Goal: Information Seeking & Learning: Learn about a topic

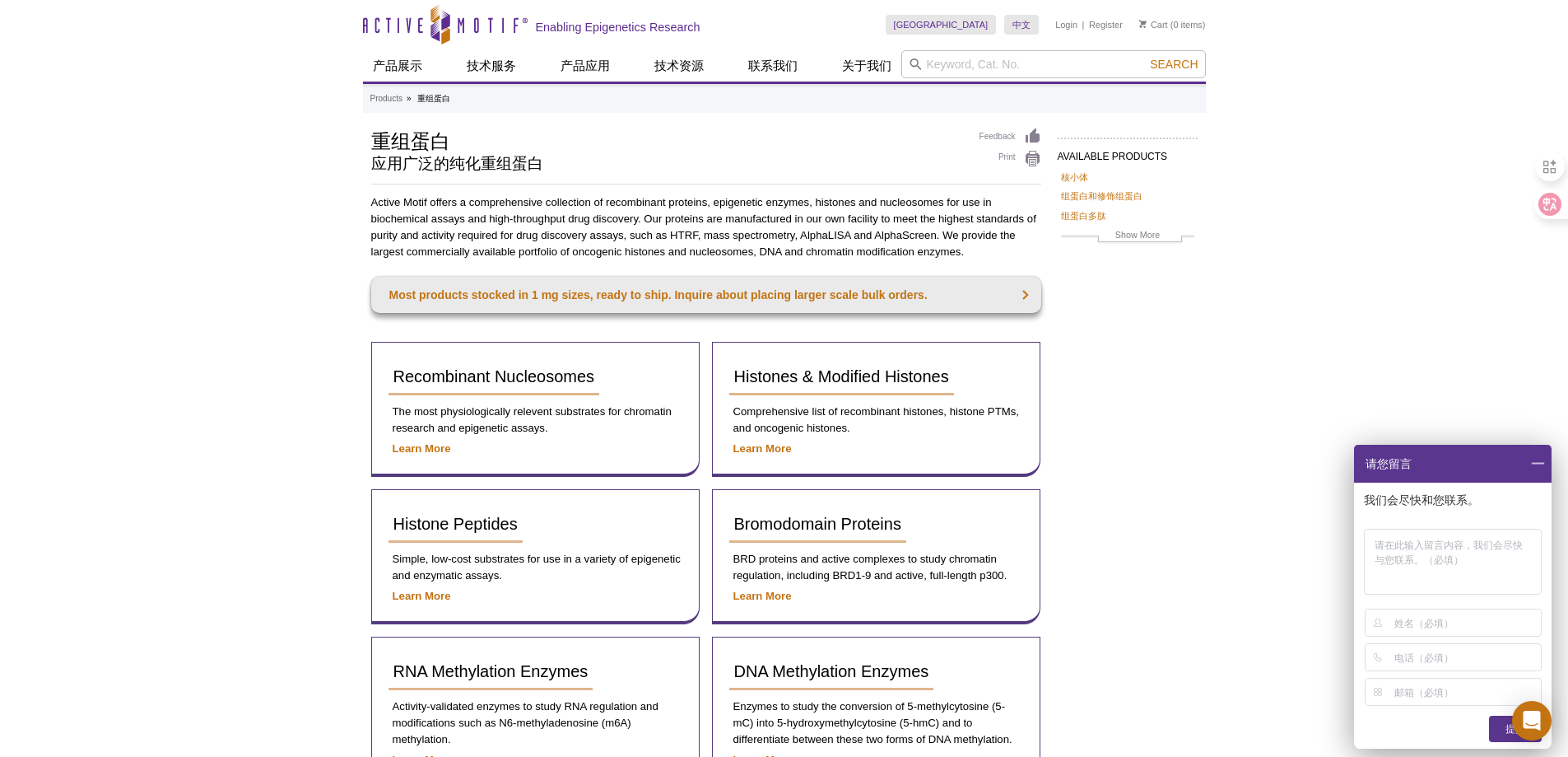
drag, startPoint x: 151, startPoint y: 455, endPoint x: 246, endPoint y: 440, distance: 96.2
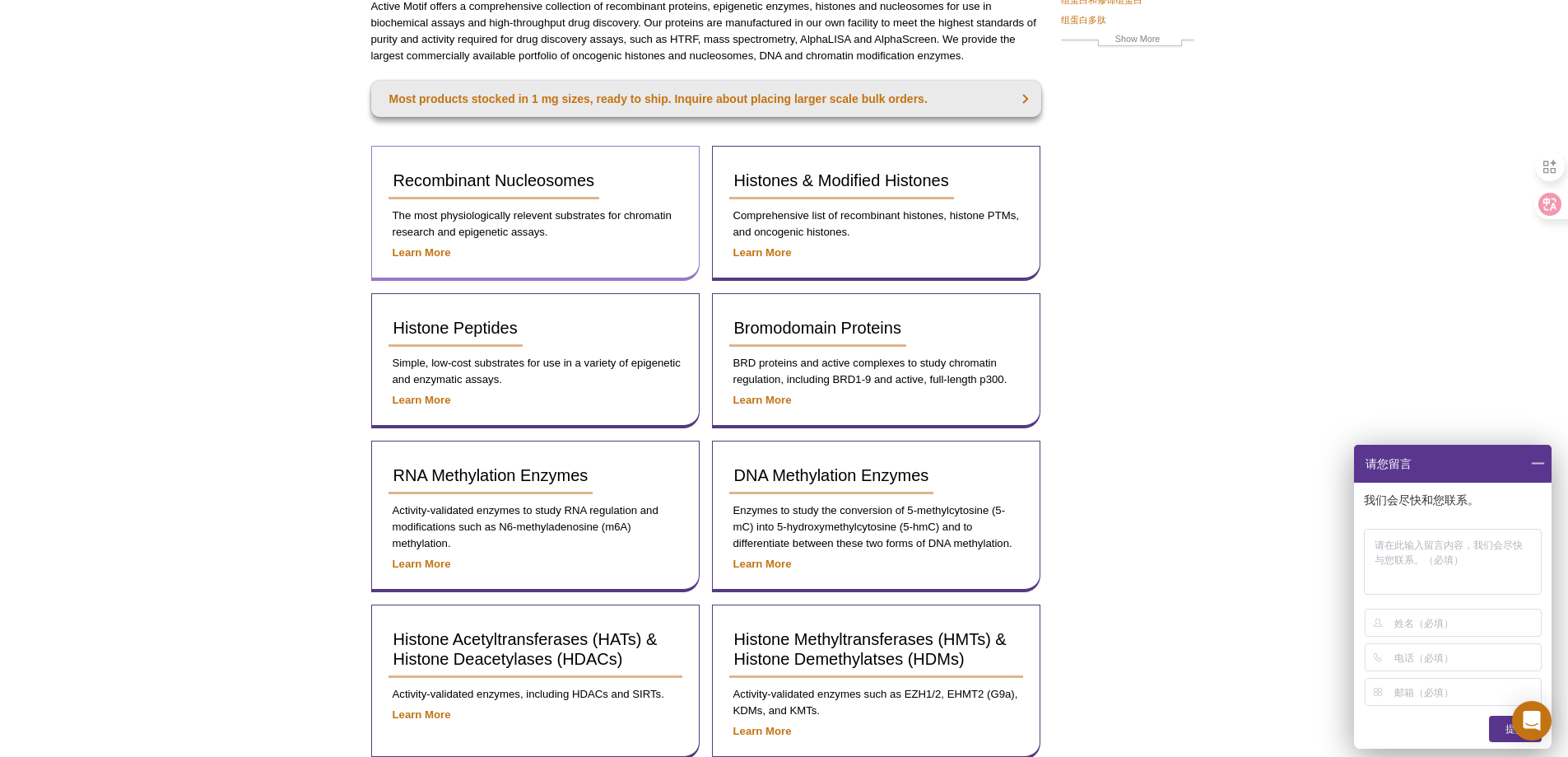
scroll to position [411, 0]
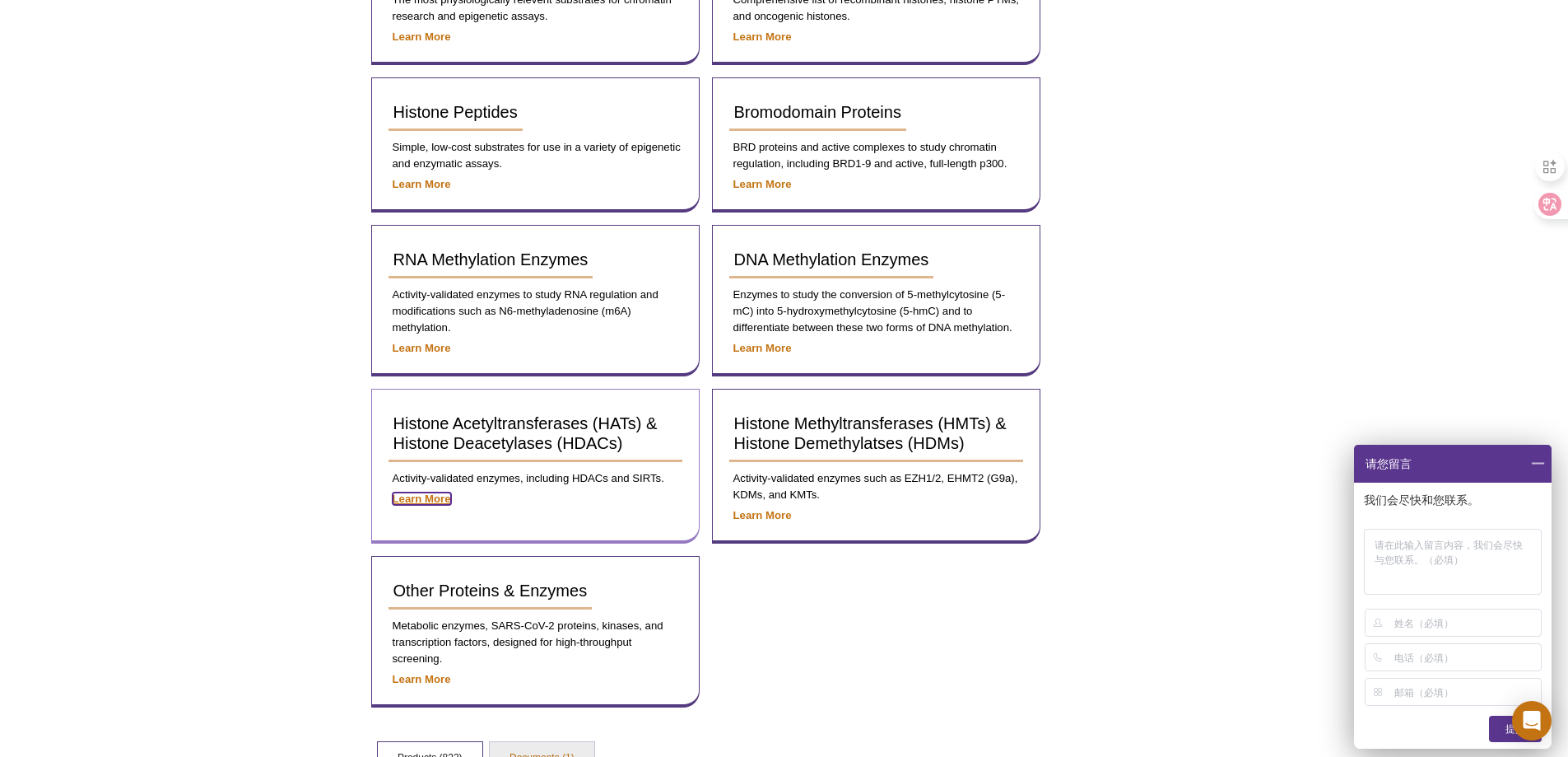
click at [421, 496] on strong "Learn More" at bounding box center [422, 498] width 58 height 12
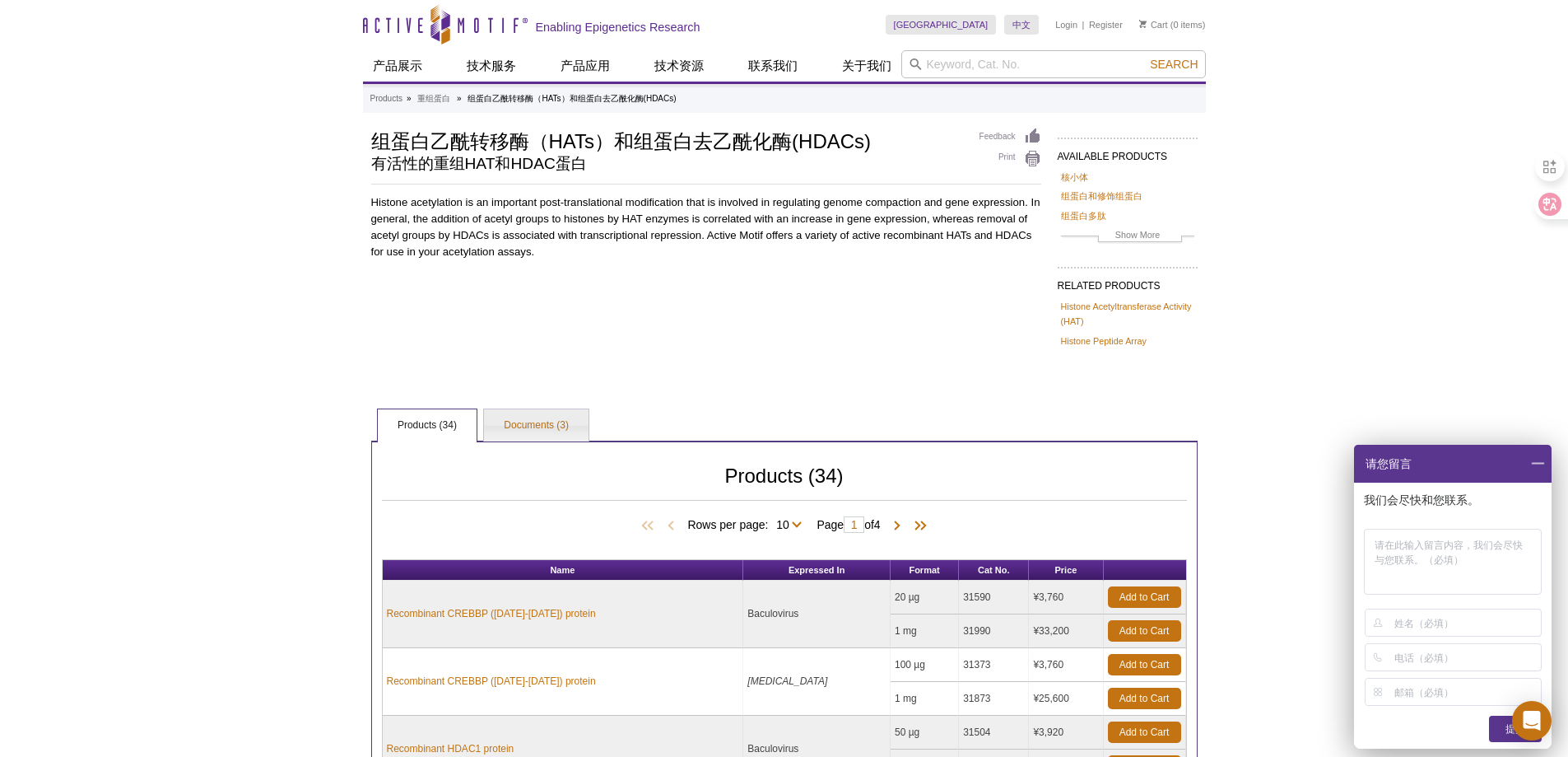
click at [231, 514] on div "Active Motif Logo Enabling Epigenetics Research 0 Search Skip to content Active…" at bounding box center [784, 694] width 1568 height 1389
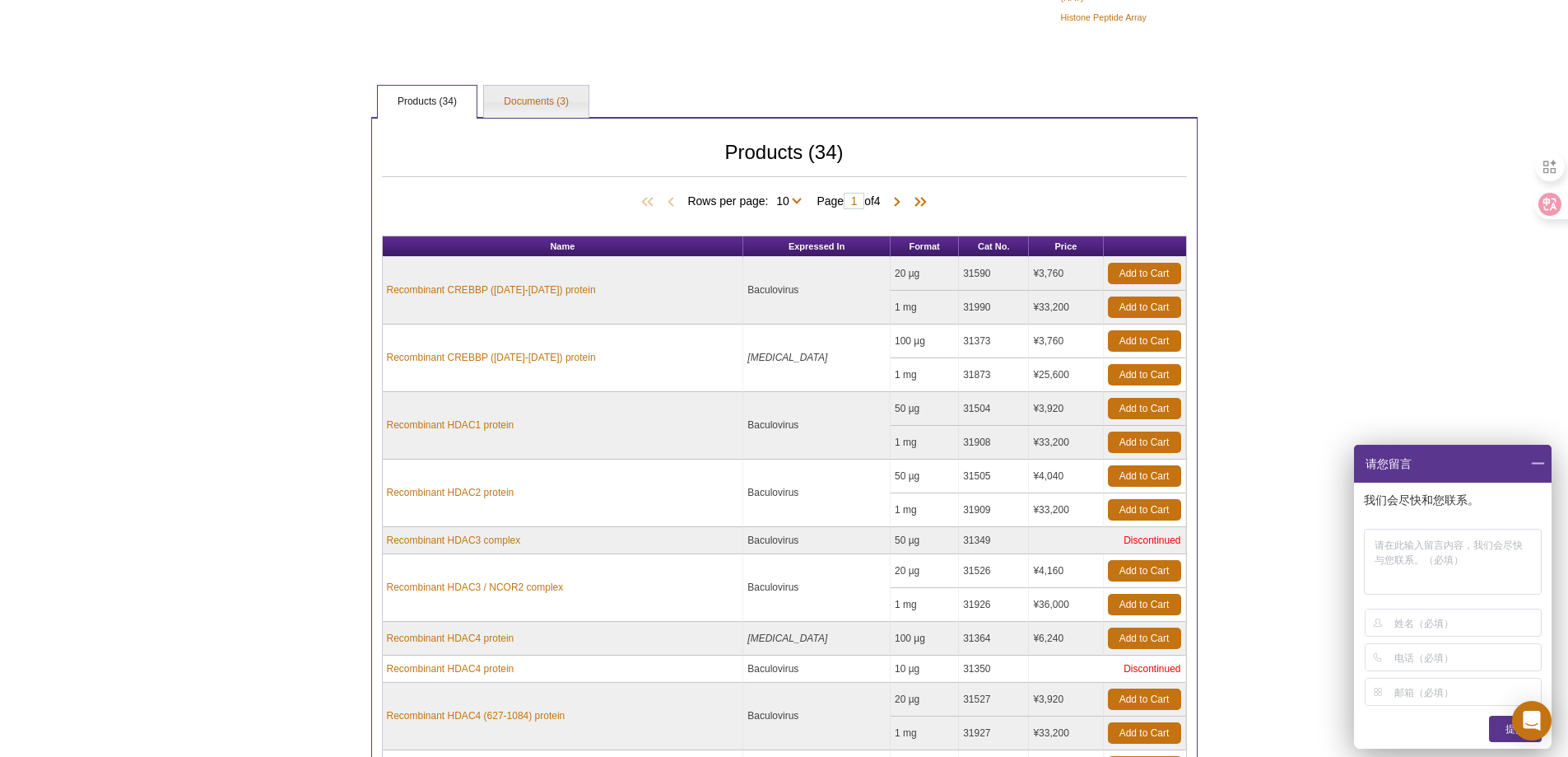
scroll to position [494, 0]
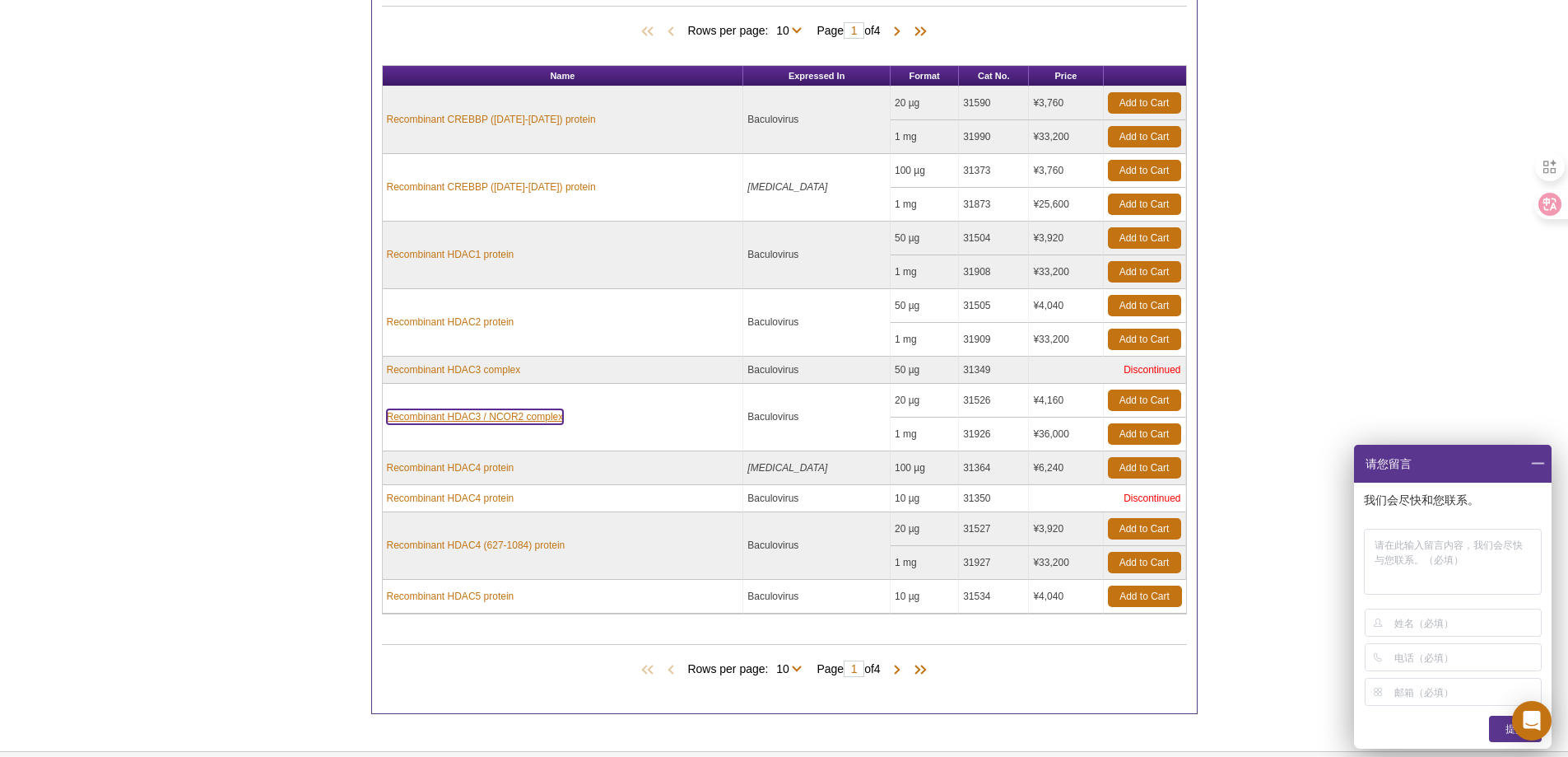
click at [509, 413] on link "Recombinant HDAC3 / NCOR2 complex" at bounding box center [475, 417] width 177 height 15
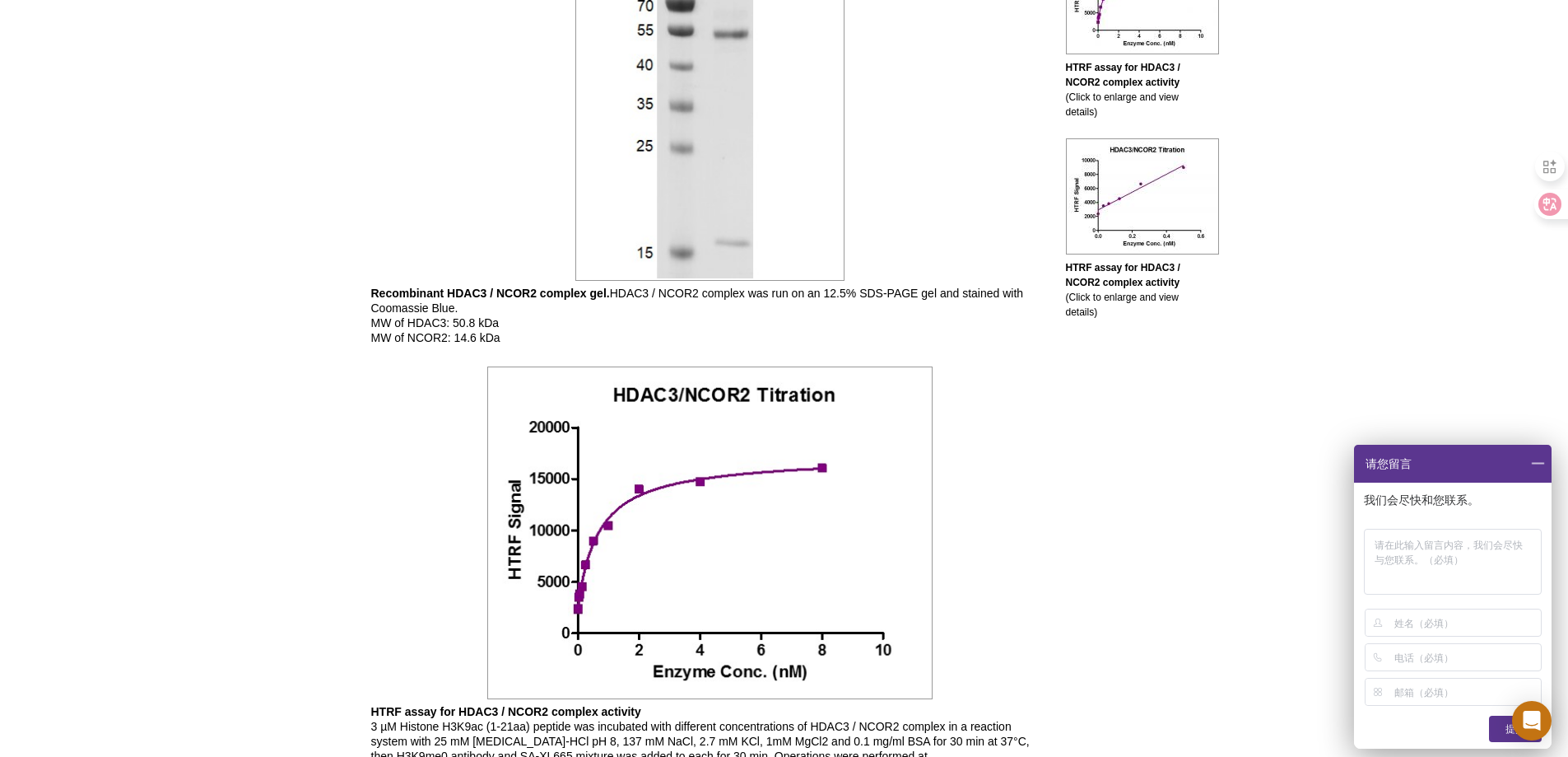
scroll to position [906, 0]
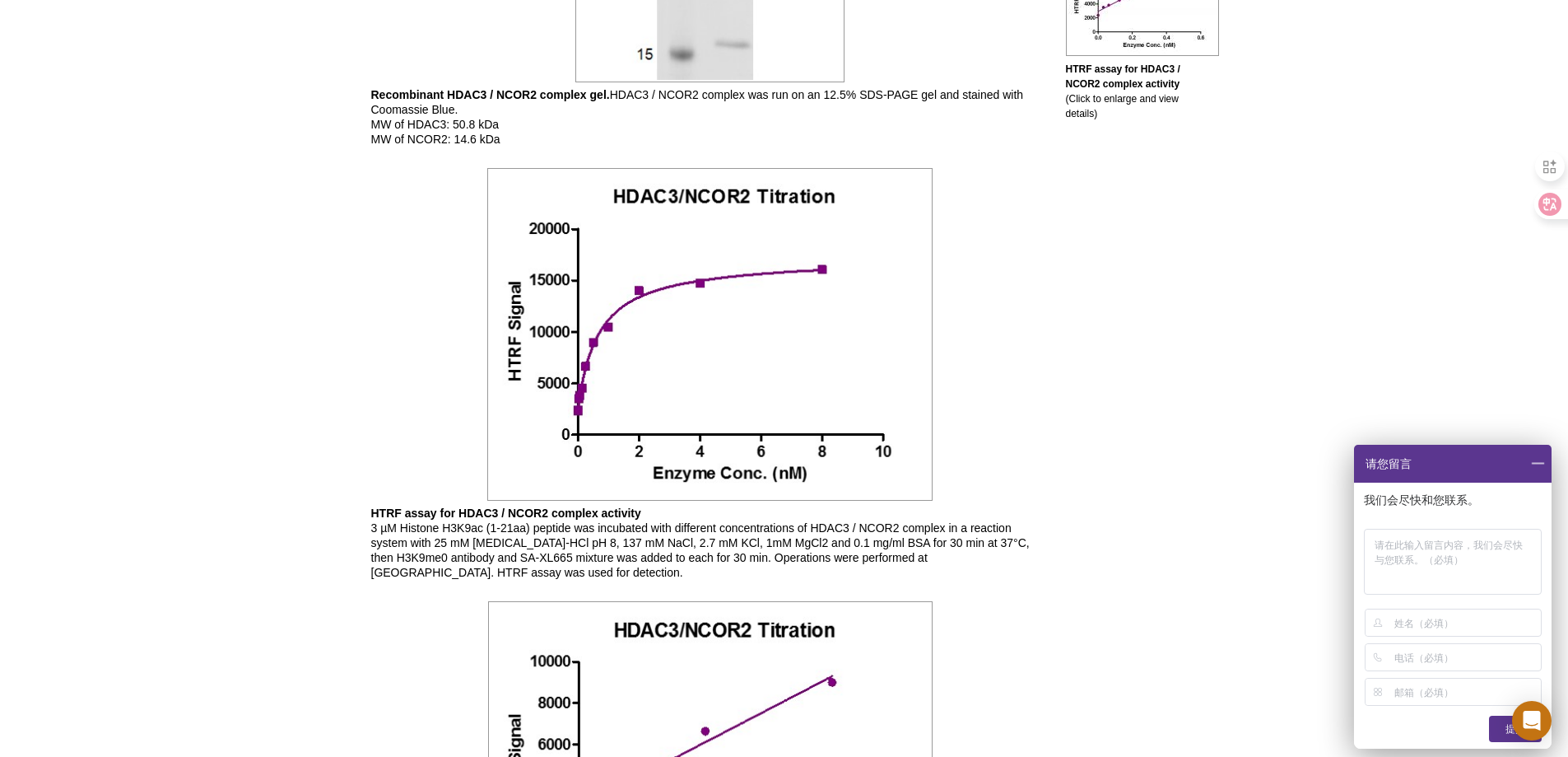
click at [197, 390] on div "Active Motif Logo Enabling Epigenetics Research 0 Search Skip to content Active…" at bounding box center [784, 240] width 1568 height 2294
click at [158, 402] on div "Active Motif Logo Enabling Epigenetics Research 0 Search Skip to content Active…" at bounding box center [784, 240] width 1568 height 2294
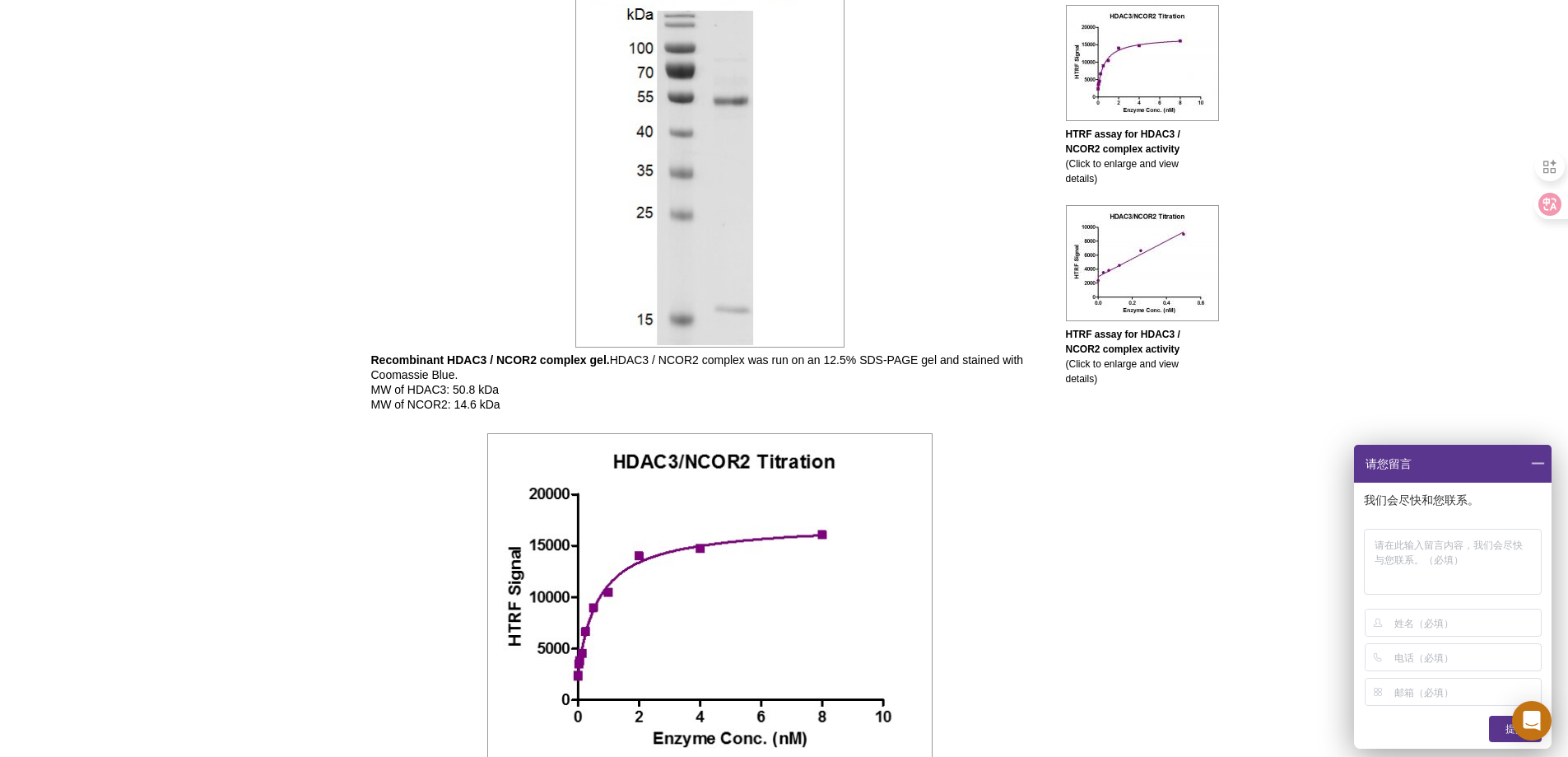
scroll to position [796, 0]
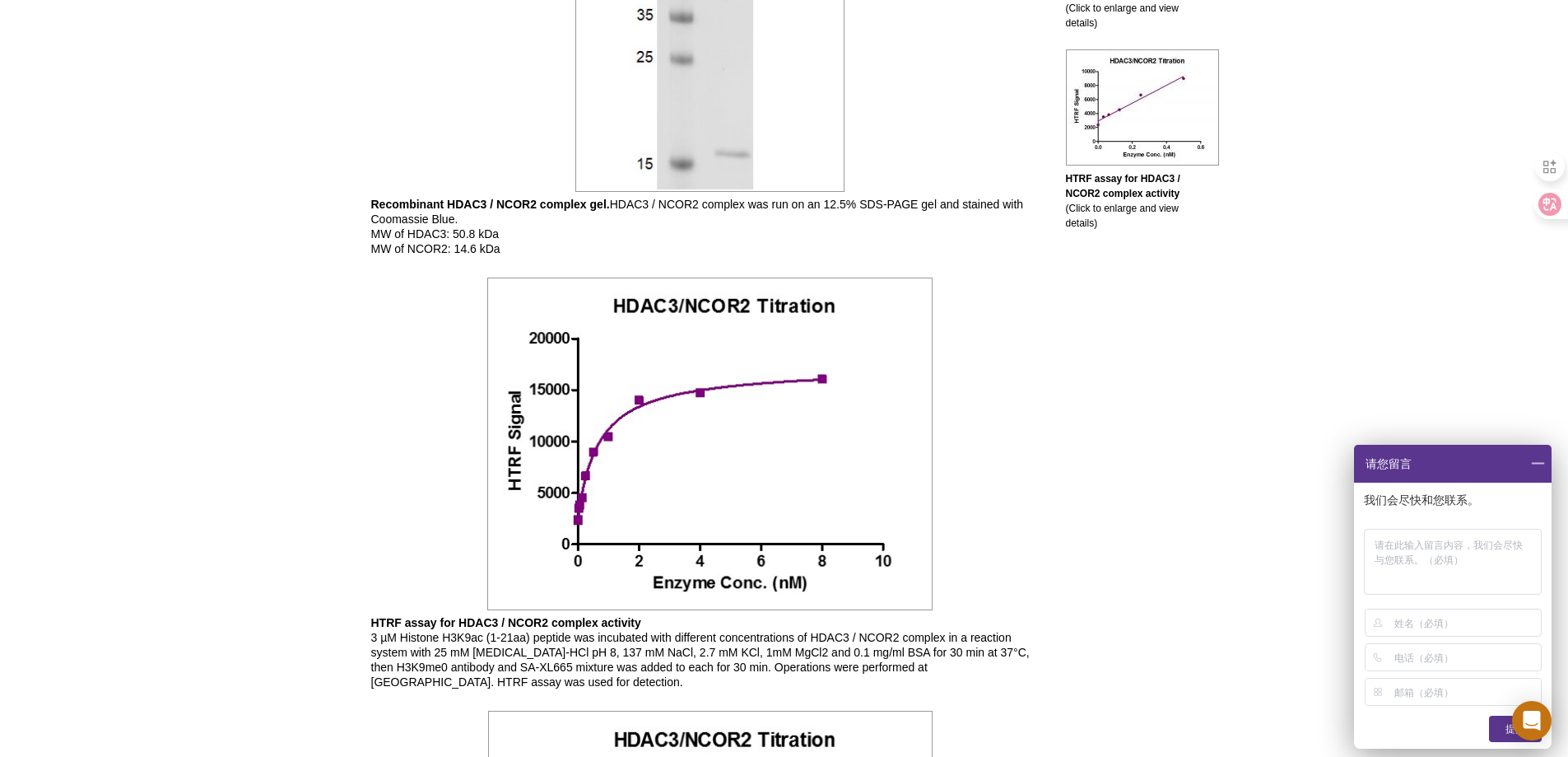
click at [288, 491] on div "Active Motif Logo Enabling Epigenetics Research 0 Search Skip to content Active…" at bounding box center [784, 350] width 1568 height 2294
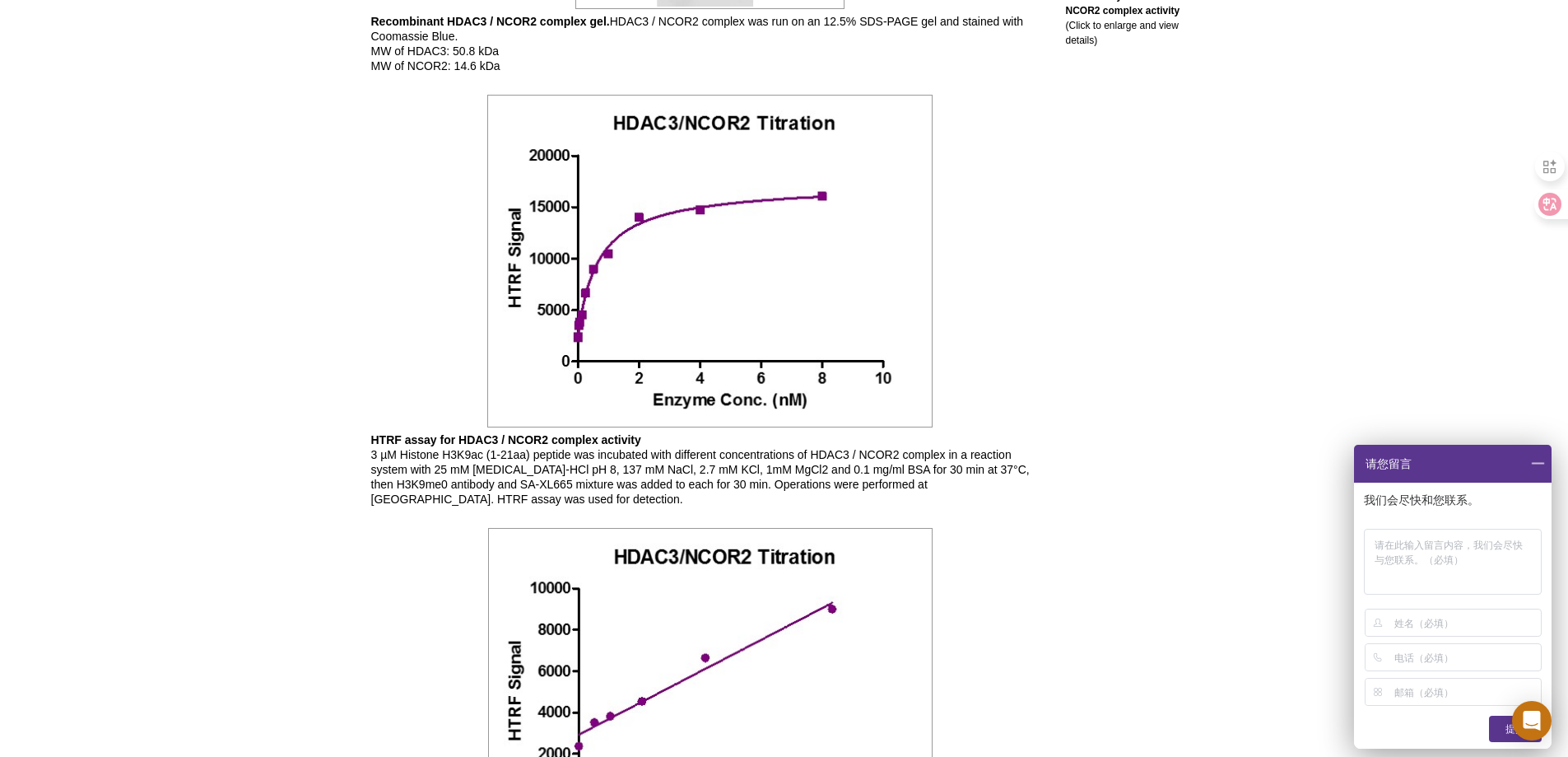
scroll to position [988, 0]
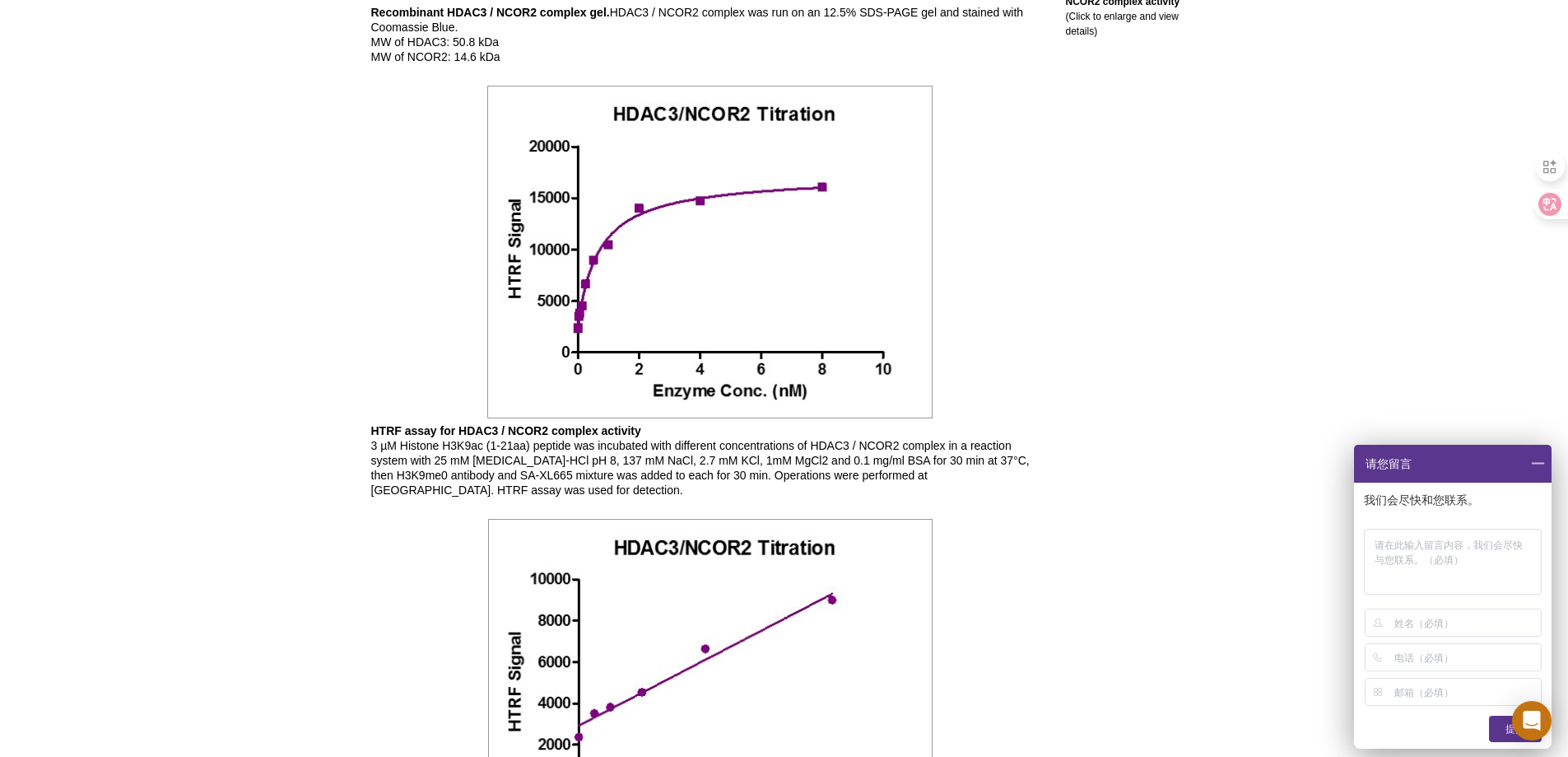
click at [275, 458] on div "Active Motif Logo Enabling Epigenetics Research 0 Search Skip to content Active…" at bounding box center [784, 159] width 1568 height 2294
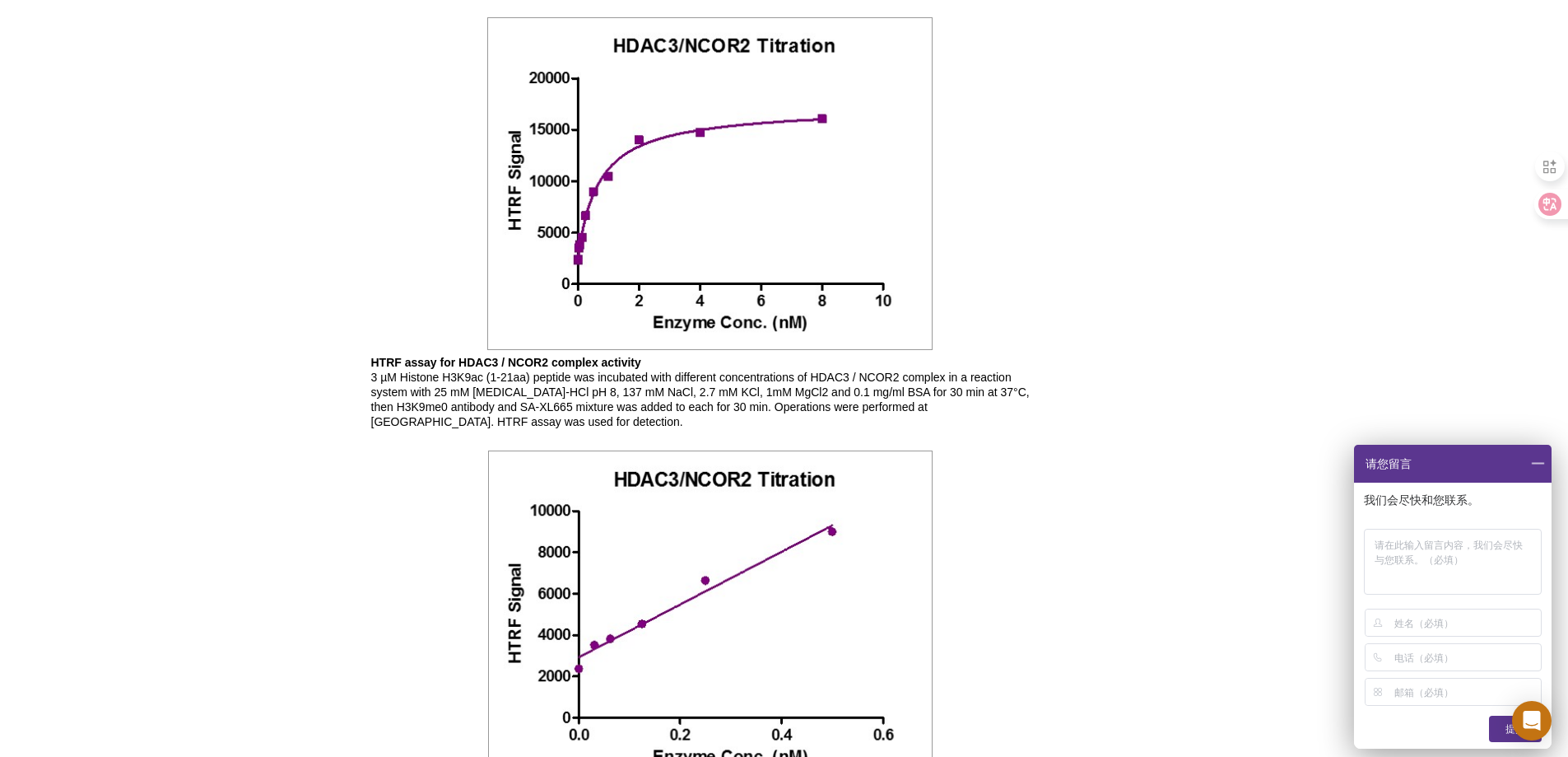
scroll to position [906, 0]
